Goal: Check status

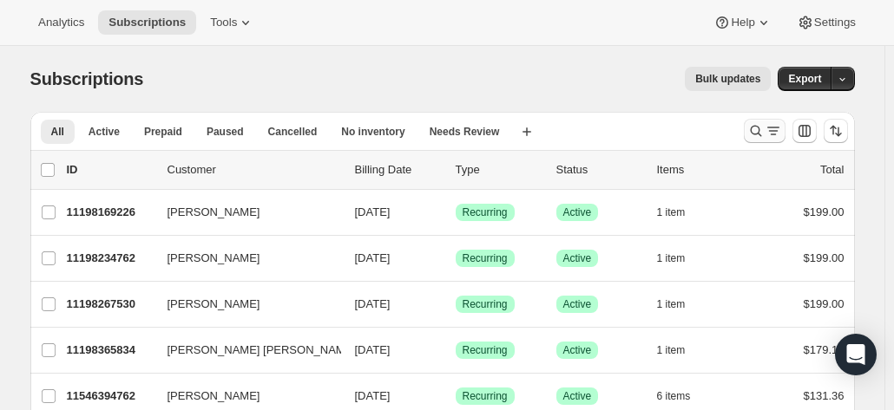
click at [755, 133] on icon "Search and filter results" at bounding box center [755, 130] width 17 height 17
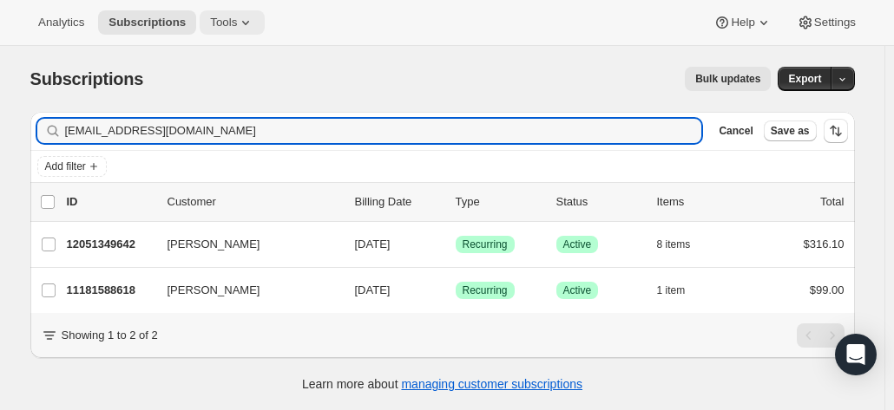
type input "[EMAIL_ADDRESS][DOMAIN_NAME]"
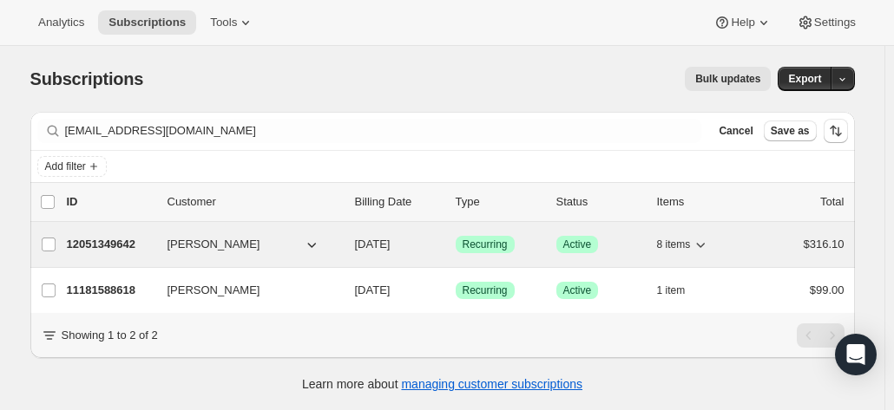
click at [124, 239] on p "12051349642" at bounding box center [110, 244] width 87 height 17
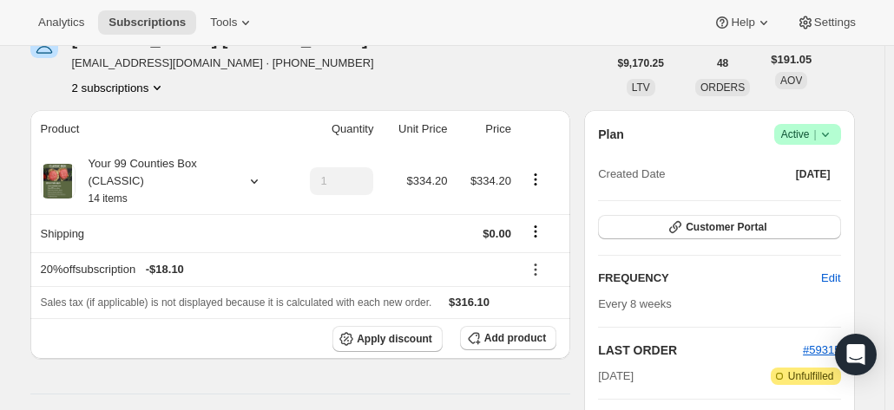
scroll to position [174, 0]
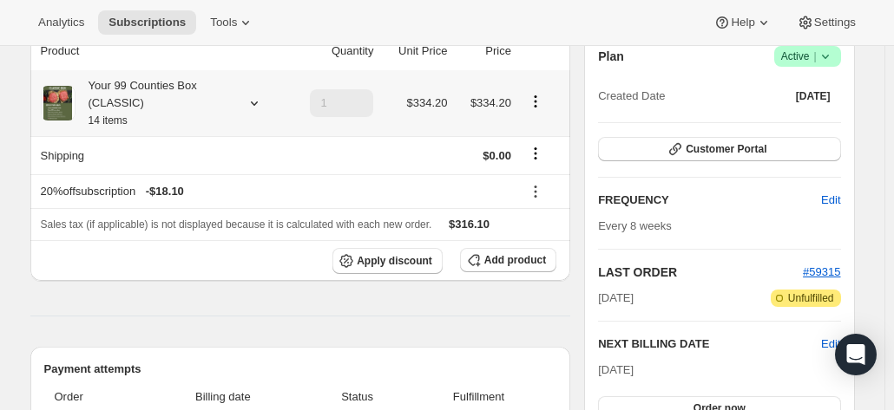
click at [259, 102] on icon at bounding box center [254, 103] width 17 height 17
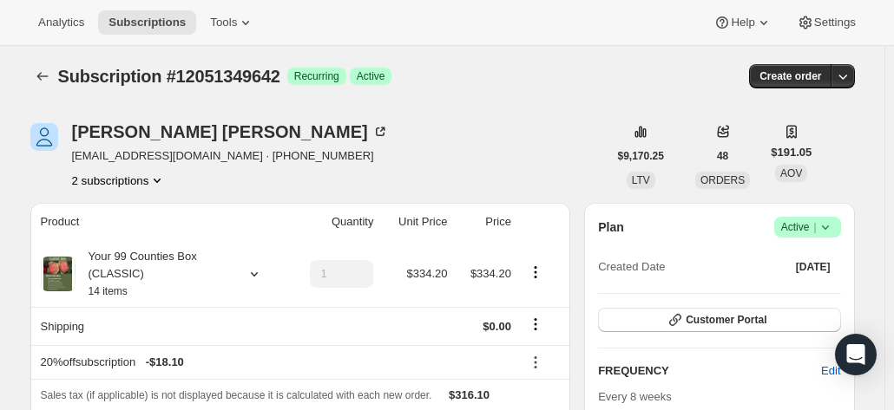
scroll to position [0, 0]
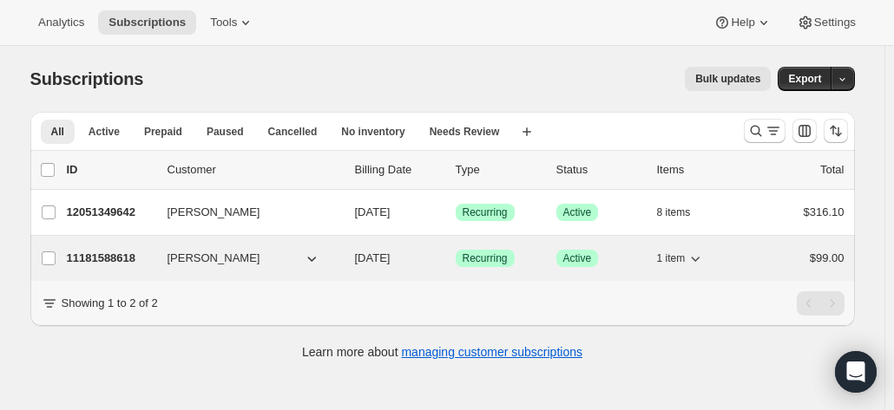
click at [120, 259] on p "11181588618" at bounding box center [110, 258] width 87 height 17
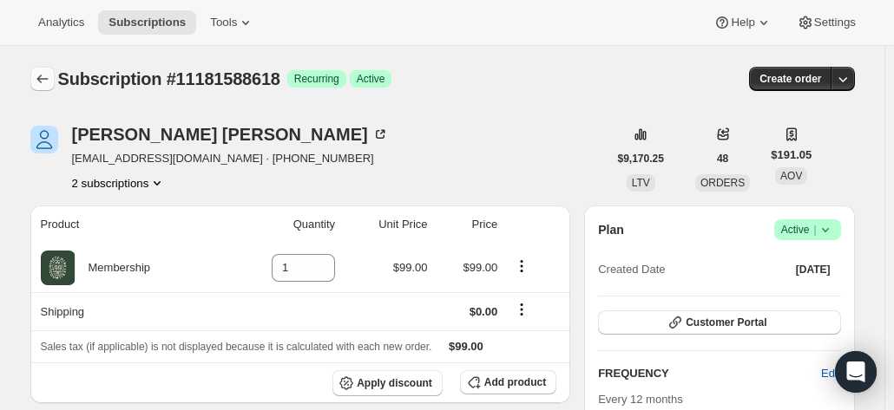
click at [45, 76] on icon "Subscriptions" at bounding box center [42, 78] width 17 height 17
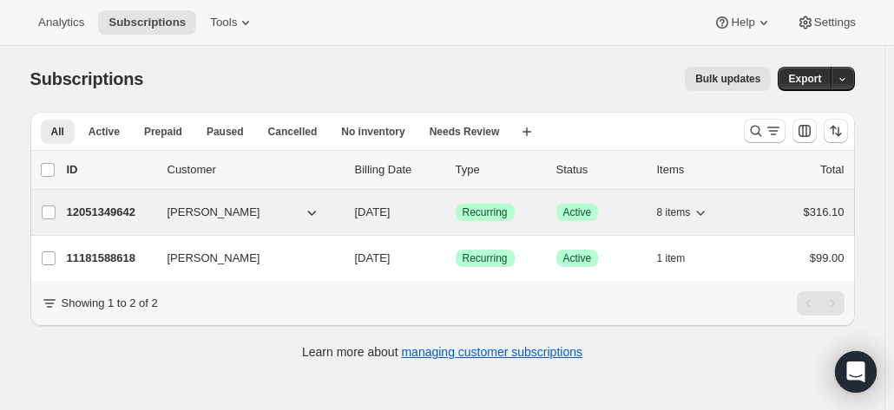
click at [121, 213] on p "12051349642" at bounding box center [110, 212] width 87 height 17
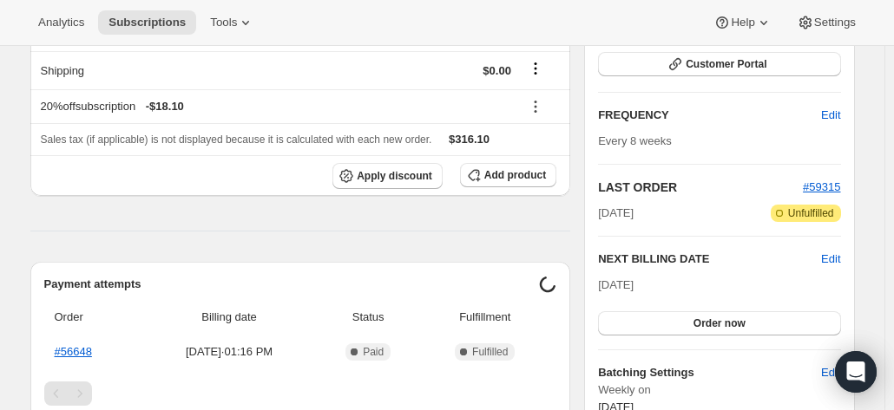
scroll to position [260, 0]
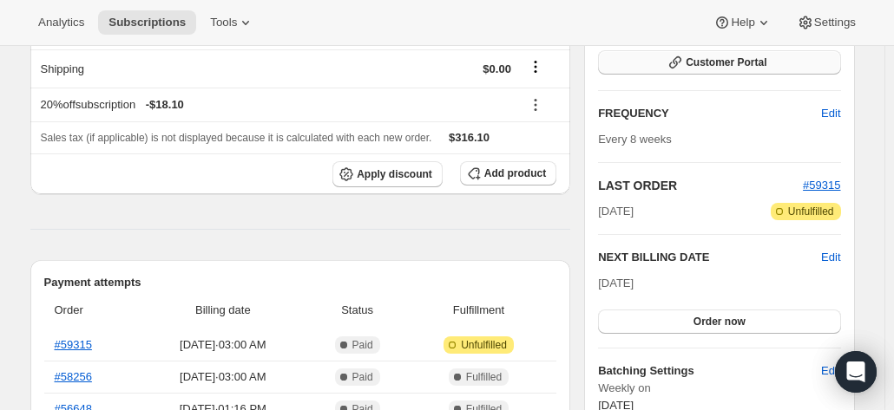
click at [725, 64] on span "Customer Portal" at bounding box center [725, 63] width 81 height 14
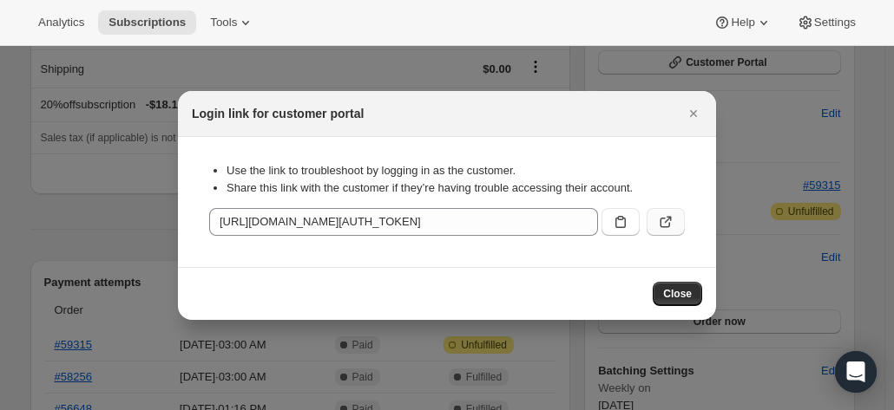
click at [664, 223] on icon ":r6h:" at bounding box center [665, 221] width 17 height 17
